Goal: Complete application form

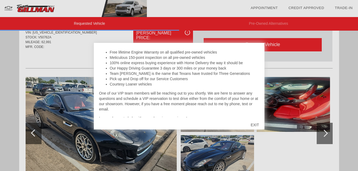
scroll to position [98, 0]
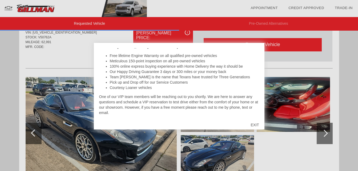
click at [255, 126] on div "EXIT" at bounding box center [254, 125] width 19 height 16
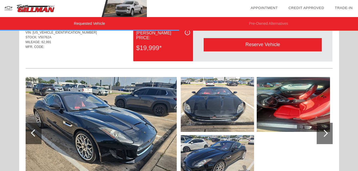
click at [115, 119] on img at bounding box center [101, 133] width 151 height 113
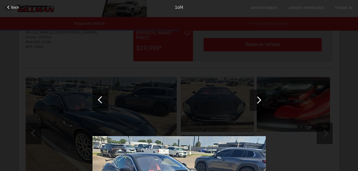
click at [256, 101] on div at bounding box center [257, 100] width 7 height 7
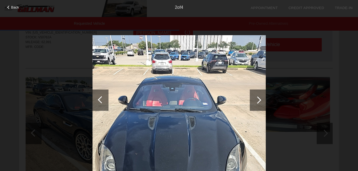
click at [256, 101] on div at bounding box center [257, 100] width 7 height 7
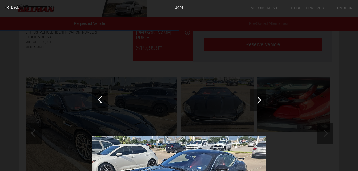
click at [256, 101] on div at bounding box center [257, 100] width 7 height 7
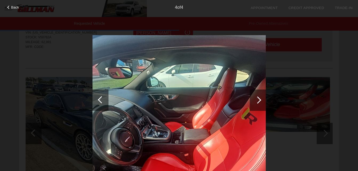
click at [256, 101] on div at bounding box center [257, 100] width 7 height 7
click at [12, 7] on span "Back" at bounding box center [15, 7] width 8 height 4
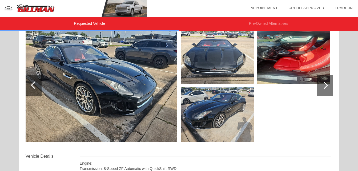
scroll to position [61, 0]
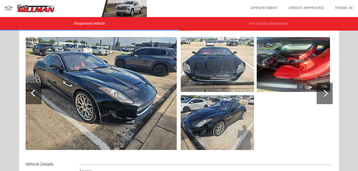
click at [74, 66] on img at bounding box center [101, 93] width 151 height 113
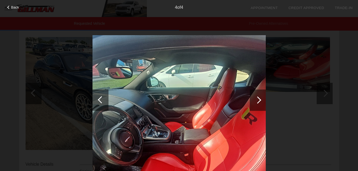
click at [259, 101] on div at bounding box center [257, 100] width 7 height 7
click at [99, 100] on div at bounding box center [101, 99] width 7 height 7
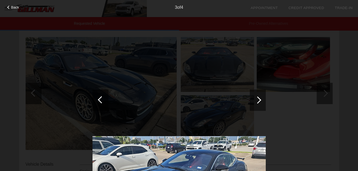
click at [99, 100] on div at bounding box center [101, 99] width 7 height 7
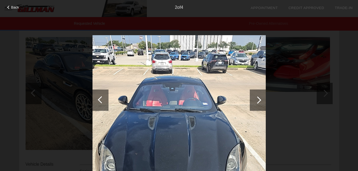
click at [99, 100] on div at bounding box center [101, 99] width 7 height 7
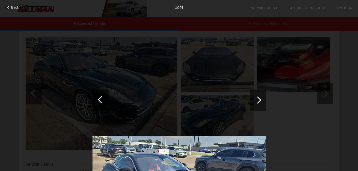
click at [97, 99] on div at bounding box center [101, 100] width 16 height 21
click at [12, 7] on span "Back" at bounding box center [15, 7] width 8 height 4
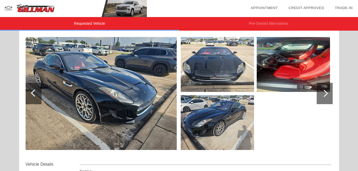
click at [206, 116] on img at bounding box center [217, 122] width 73 height 55
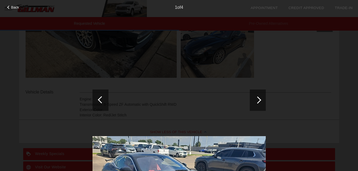
scroll to position [139, 0]
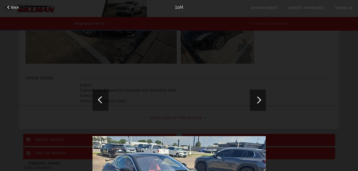
scroll to position [150, 0]
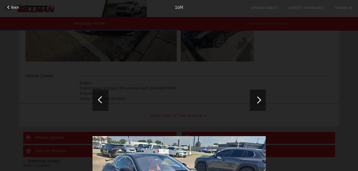
click at [304, 155] on div "Back 1 of 4" at bounding box center [179, 85] width 358 height 171
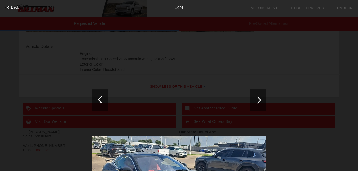
scroll to position [182, 0]
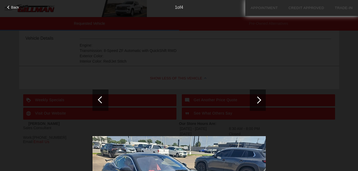
click at [7, 5] on div "1 of 4" at bounding box center [179, 5] width 358 height 11
click at [7, 6] on div "Back" at bounding box center [13, 6] width 27 height 3
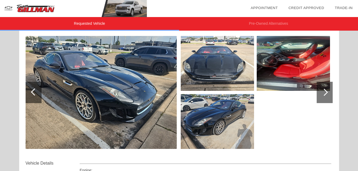
scroll to position [61, 0]
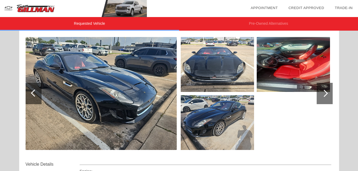
click at [222, 118] on img at bounding box center [217, 122] width 73 height 55
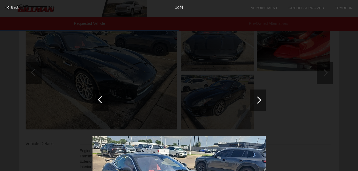
scroll to position [83, 0]
click at [108, 91] on div at bounding box center [101, 100] width 16 height 21
click at [126, 79] on div at bounding box center [179, 151] width 173 height 232
click at [231, 52] on div at bounding box center [179, 151] width 173 height 232
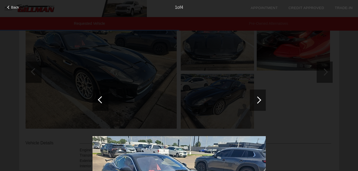
click at [11, 5] on div "1 of 4" at bounding box center [179, 5] width 358 height 11
click at [10, 6] on div "Back" at bounding box center [13, 6] width 27 height 3
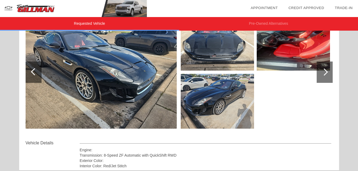
click at [223, 94] on img at bounding box center [217, 101] width 73 height 55
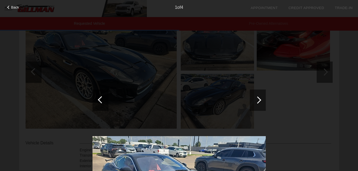
click at [257, 99] on div at bounding box center [257, 100] width 7 height 7
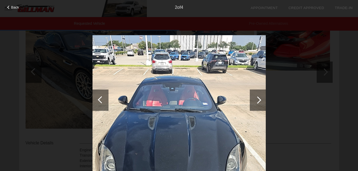
click at [257, 99] on div at bounding box center [257, 100] width 7 height 7
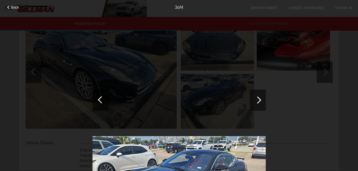
click at [257, 99] on div at bounding box center [257, 100] width 7 height 7
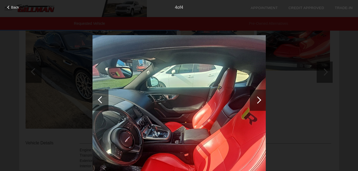
click at [257, 99] on div at bounding box center [257, 100] width 7 height 7
click at [11, 6] on div "Back" at bounding box center [13, 6] width 27 height 3
